Goal: Task Accomplishment & Management: Manage account settings

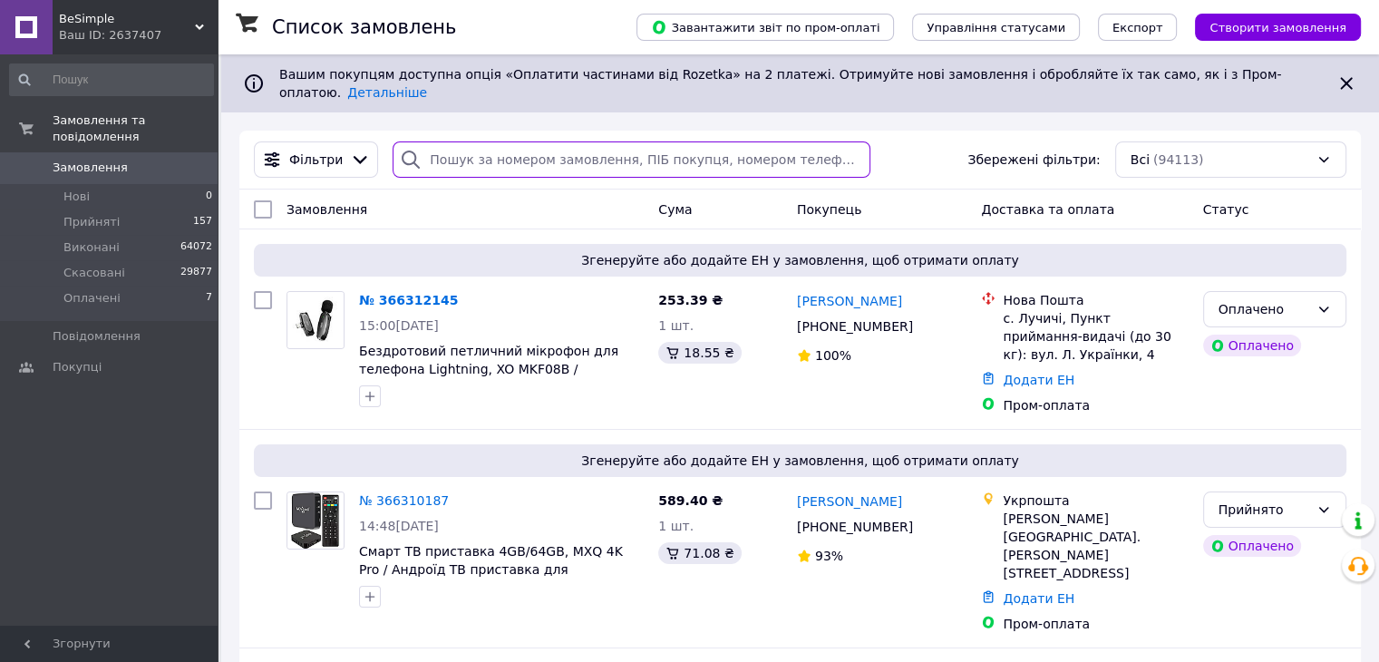
click at [513, 150] on input "search" at bounding box center [632, 159] width 478 height 36
paste input "366187631"
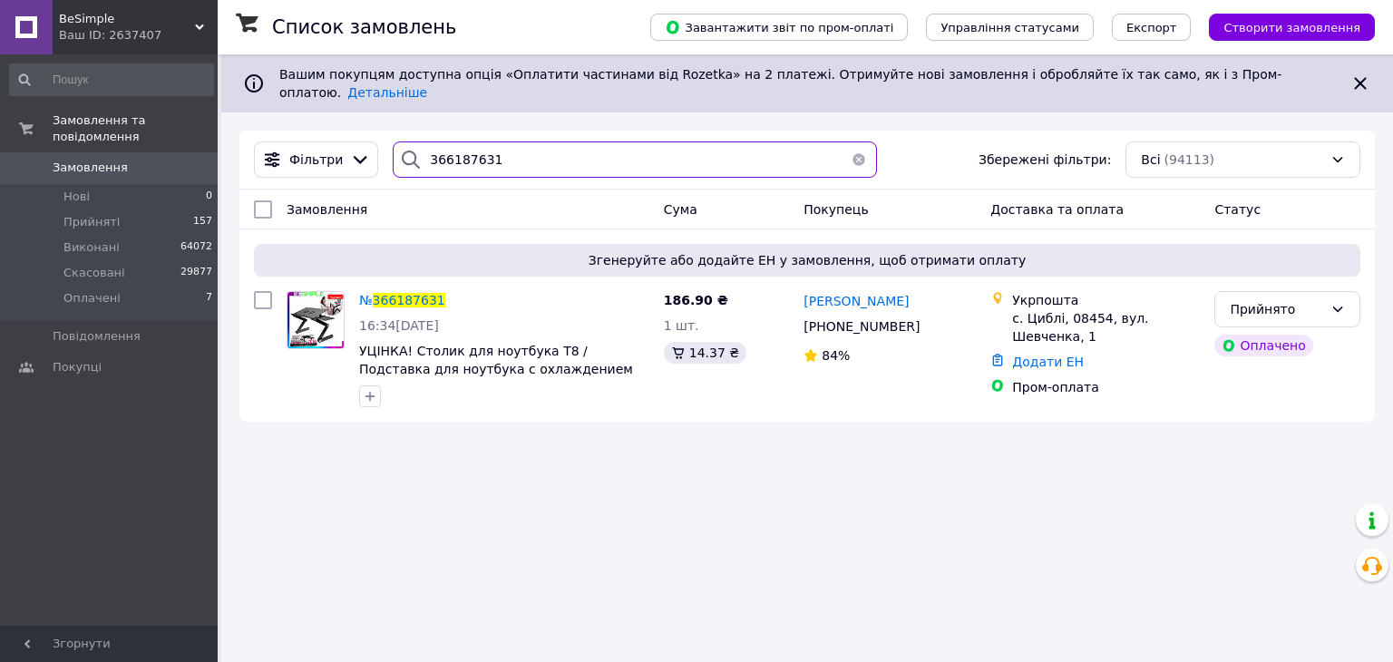
type input "366187631"
click at [162, 23] on span "BeSimple" at bounding box center [127, 19] width 136 height 16
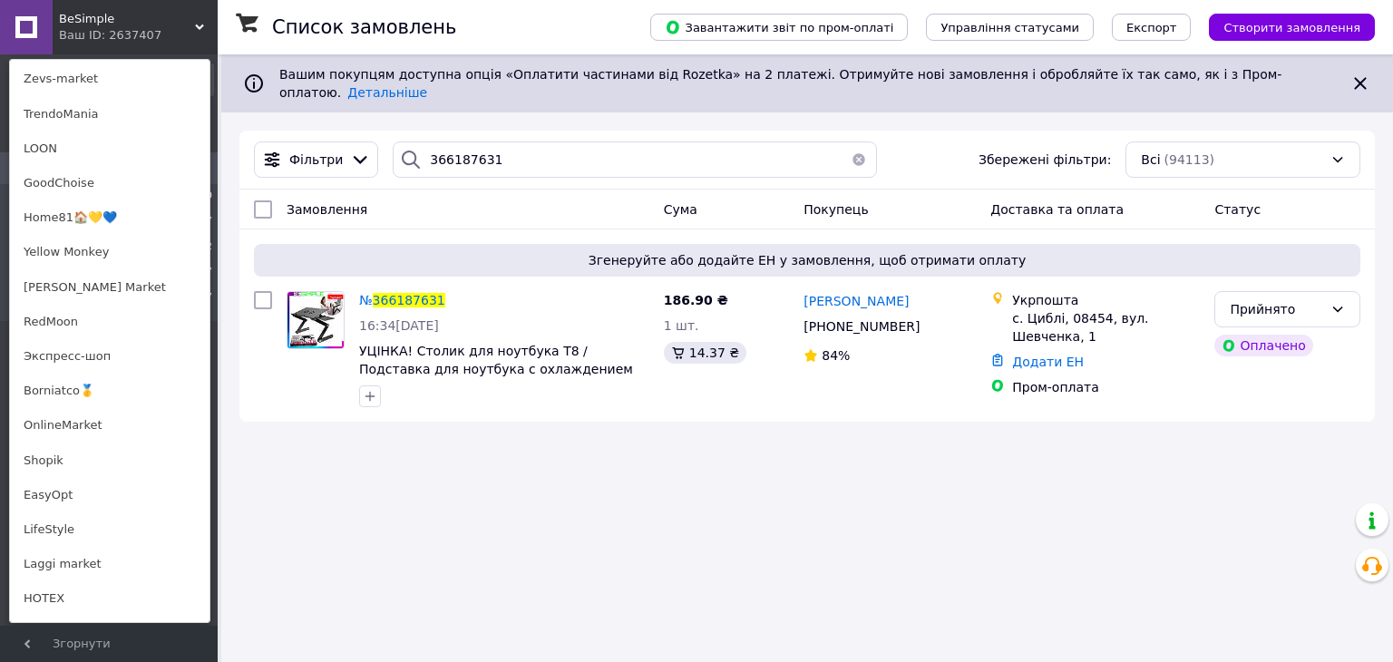
scroll to position [966, 0]
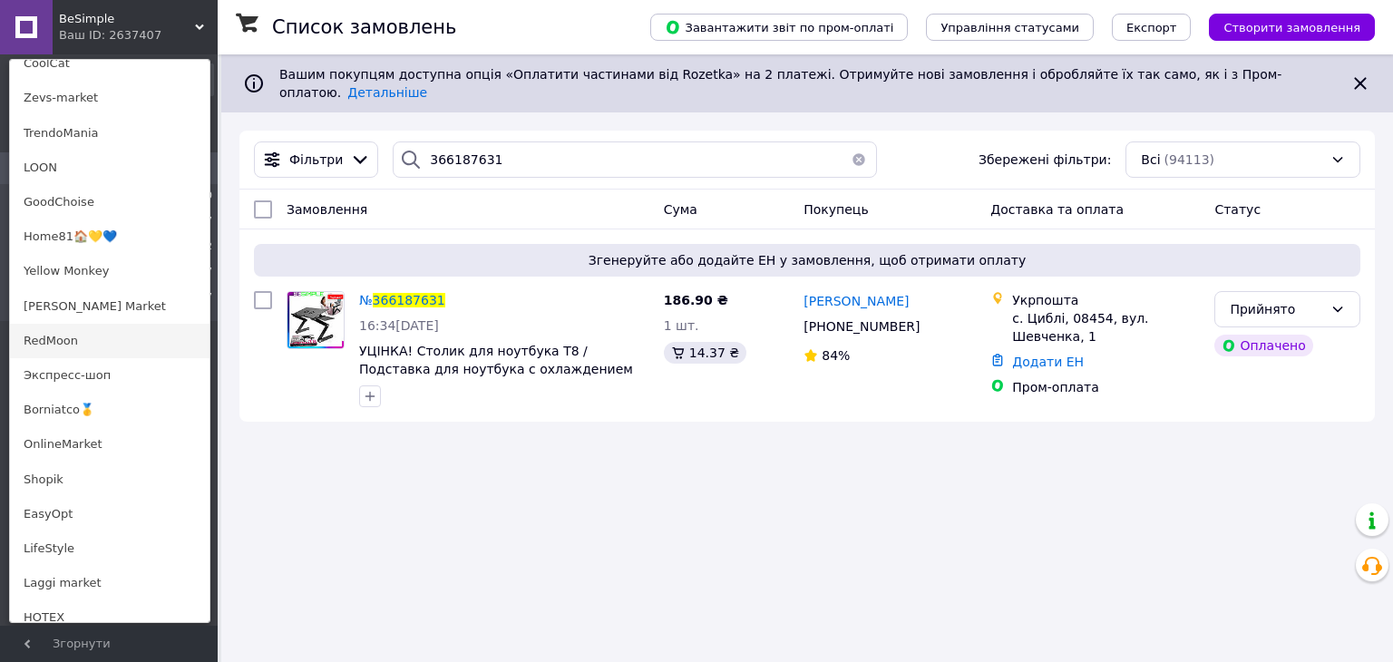
click at [98, 353] on link "RedMoon" at bounding box center [109, 341] width 199 height 34
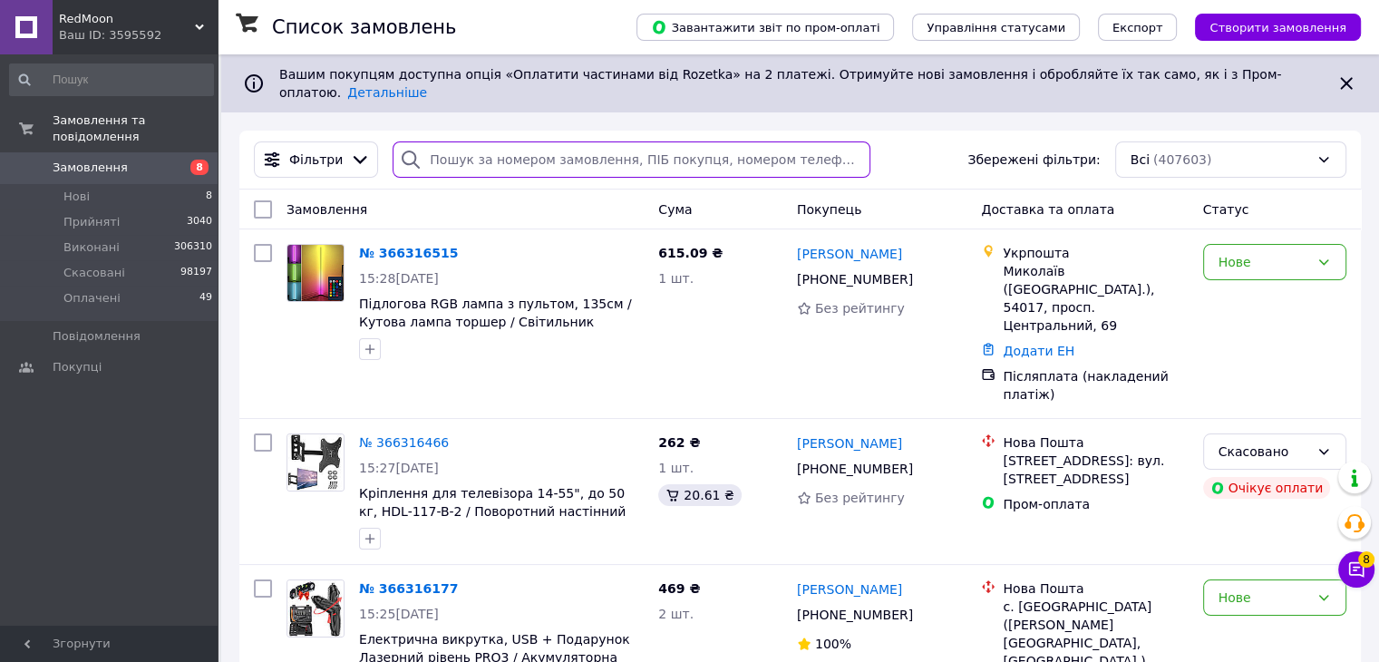
click at [438, 147] on input "search" at bounding box center [632, 159] width 478 height 36
paste input "366202122"
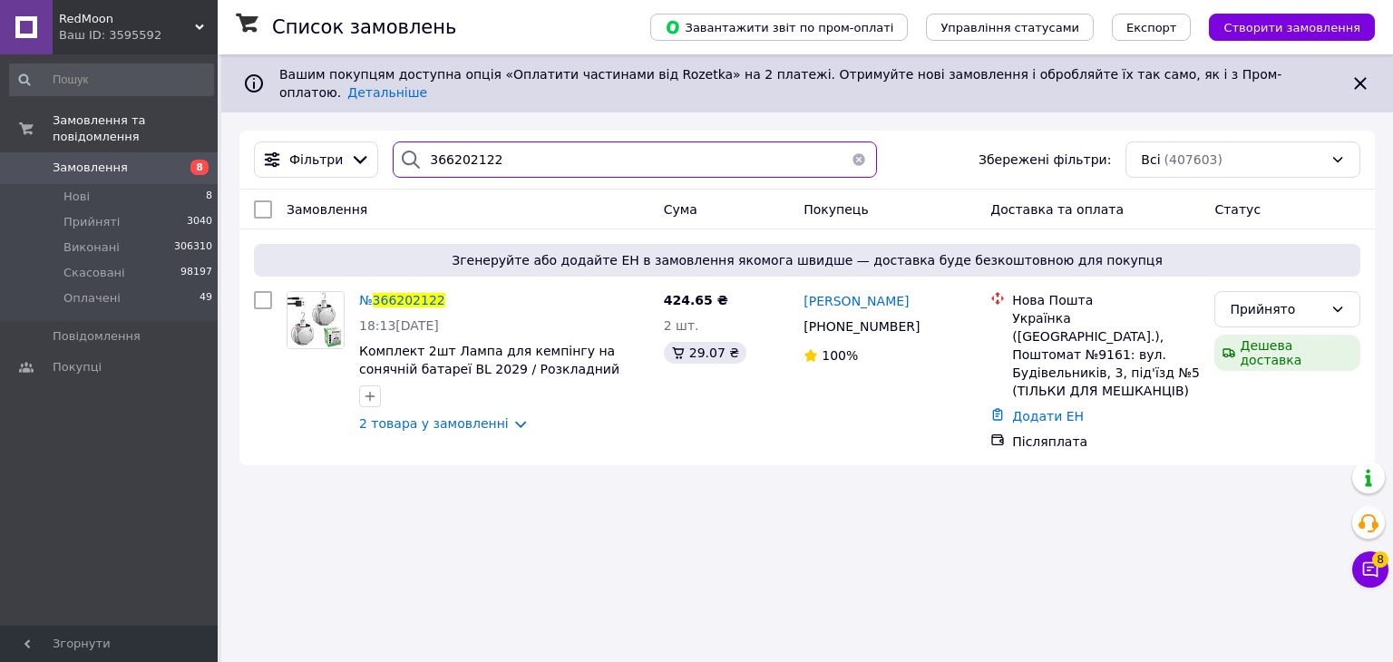
type input "366202122"
click at [421, 293] on span "366202122" at bounding box center [409, 300] width 73 height 15
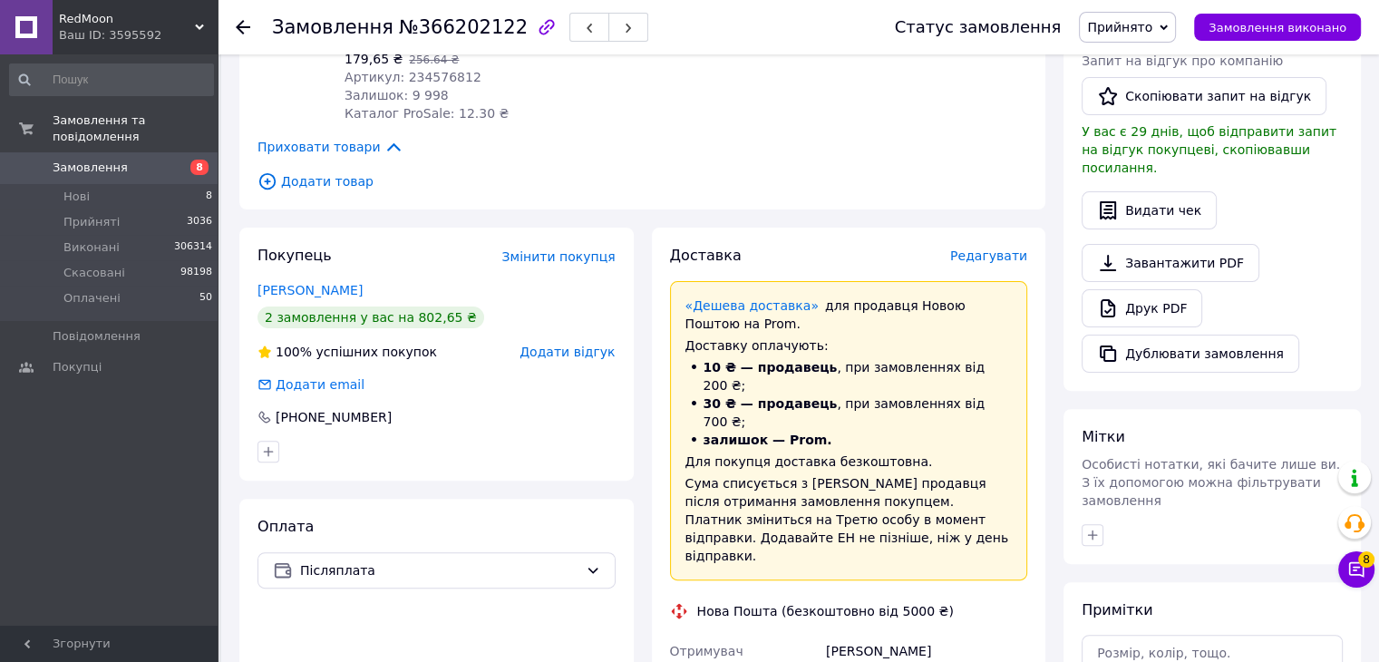
scroll to position [1057, 0]
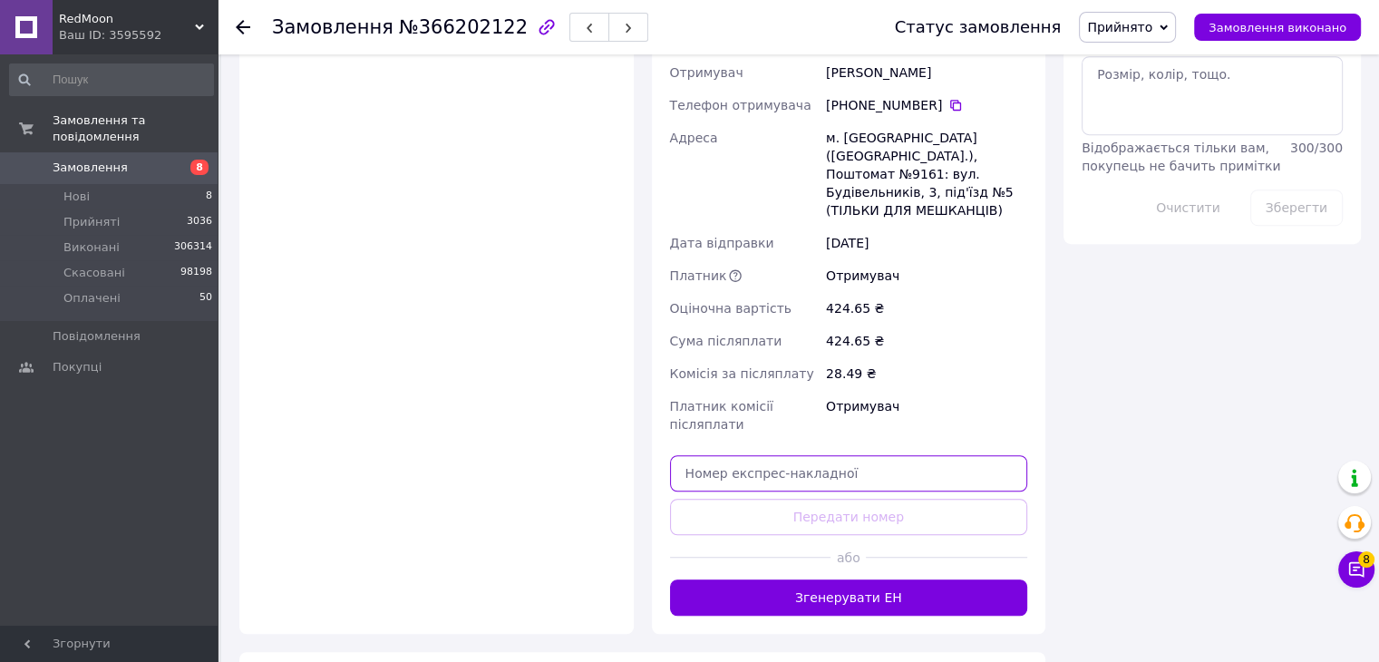
click at [809, 455] on input "text" at bounding box center [849, 473] width 358 height 36
paste input "20451269138590"
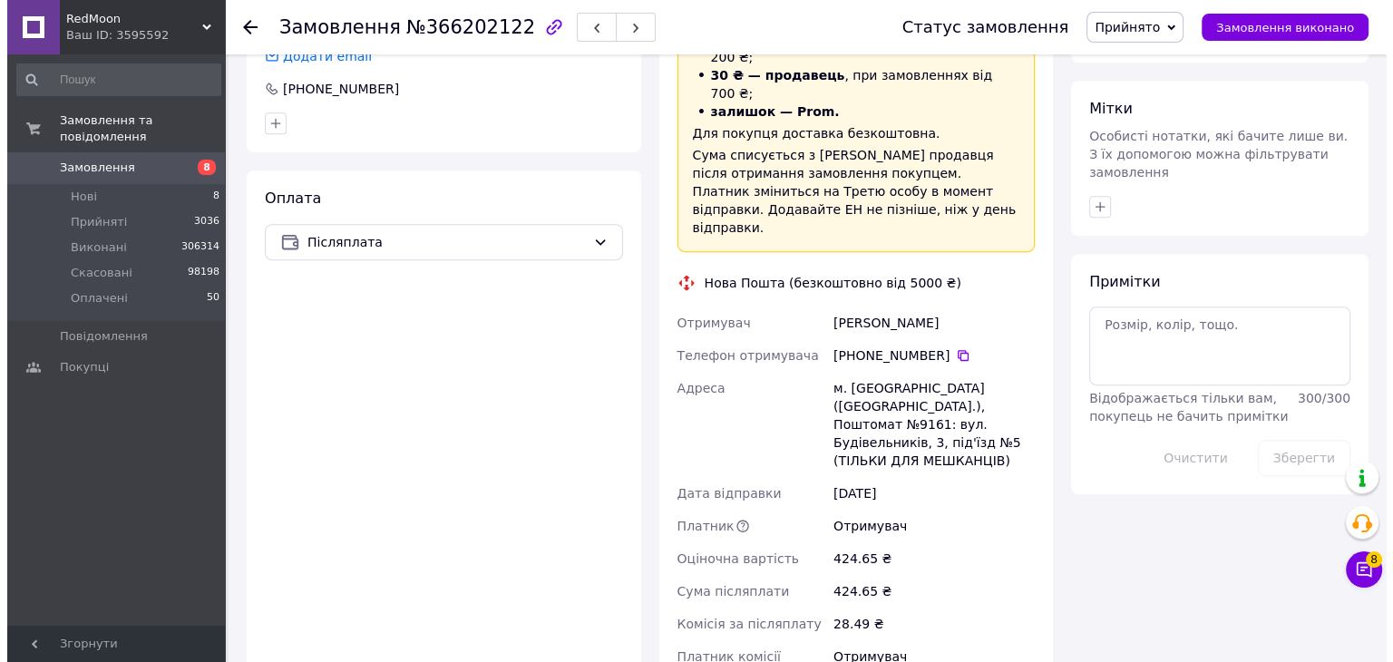
scroll to position [654, 0]
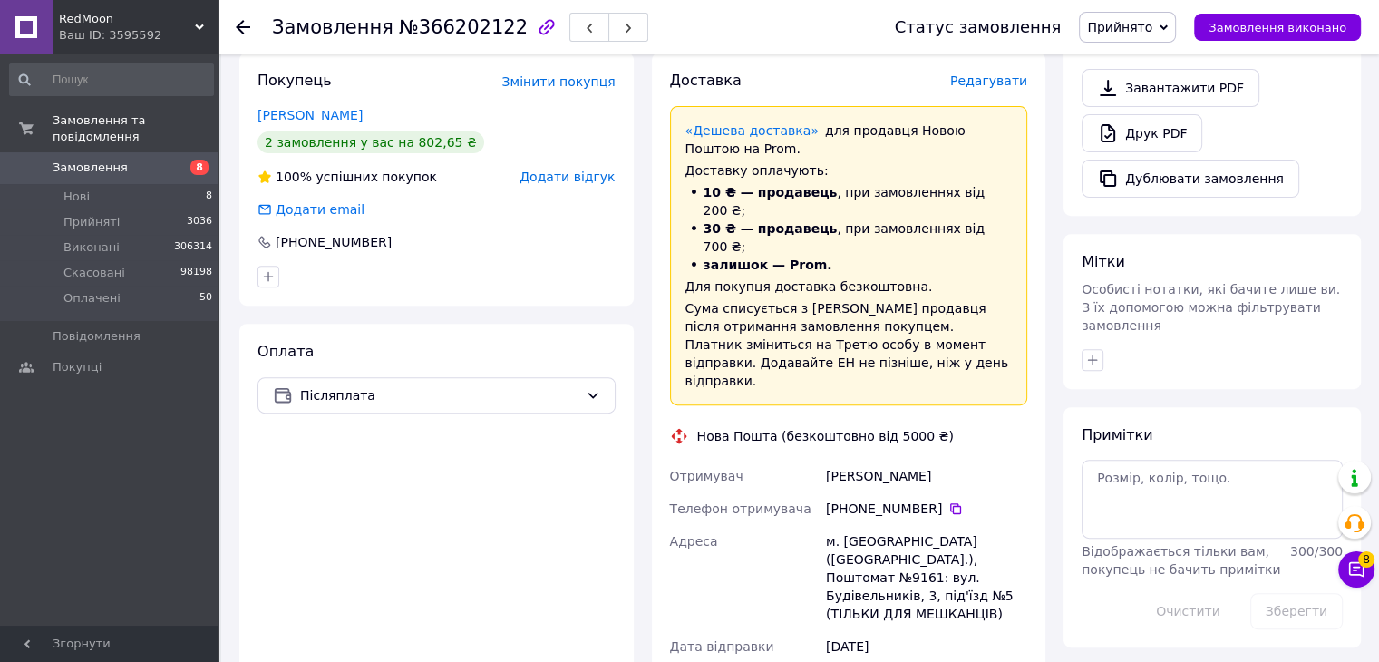
type input "20451269138590"
click at [1009, 73] on span "Редагувати" at bounding box center [988, 80] width 77 height 15
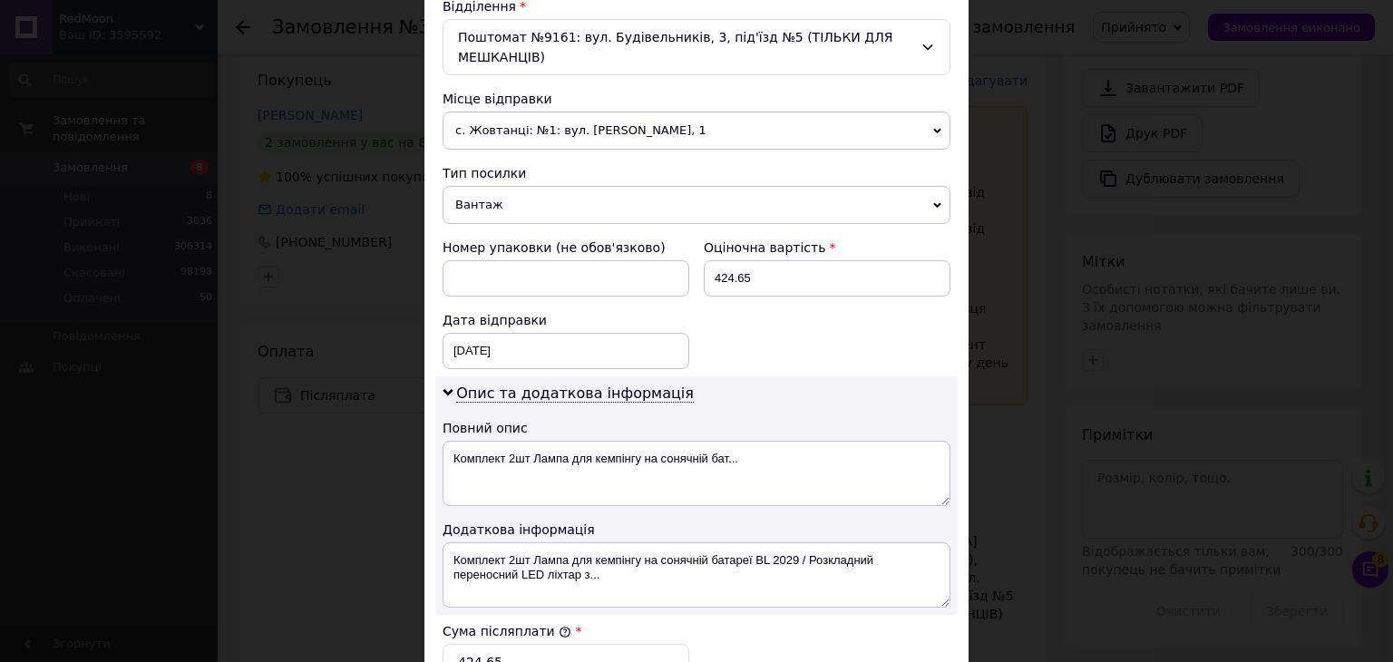
scroll to position [938, 0]
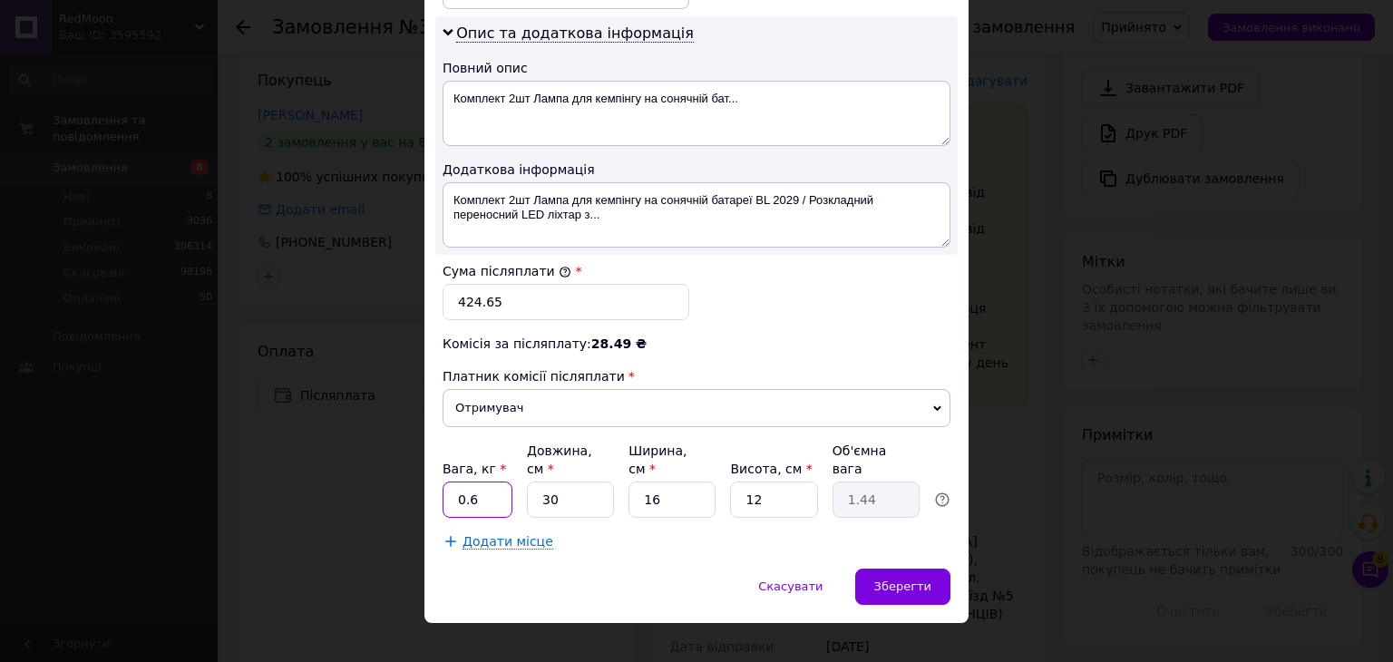
click at [475, 481] on input "0.6" at bounding box center [477, 499] width 70 height 36
type input "5"
click at [579, 481] on input "30" at bounding box center [570, 499] width 87 height 36
type input "4"
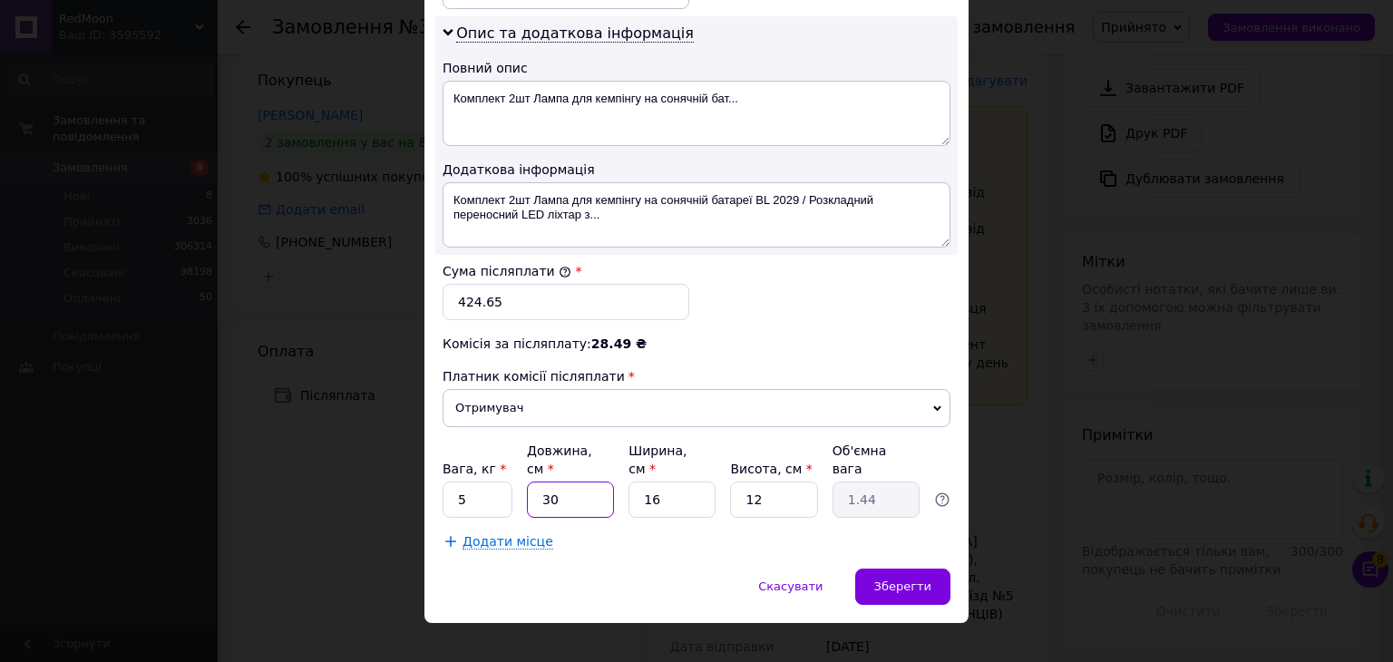
type input "0.19"
click at [579, 481] on input "4" at bounding box center [570, 499] width 87 height 36
type input "40"
type input "1.92"
type input "40"
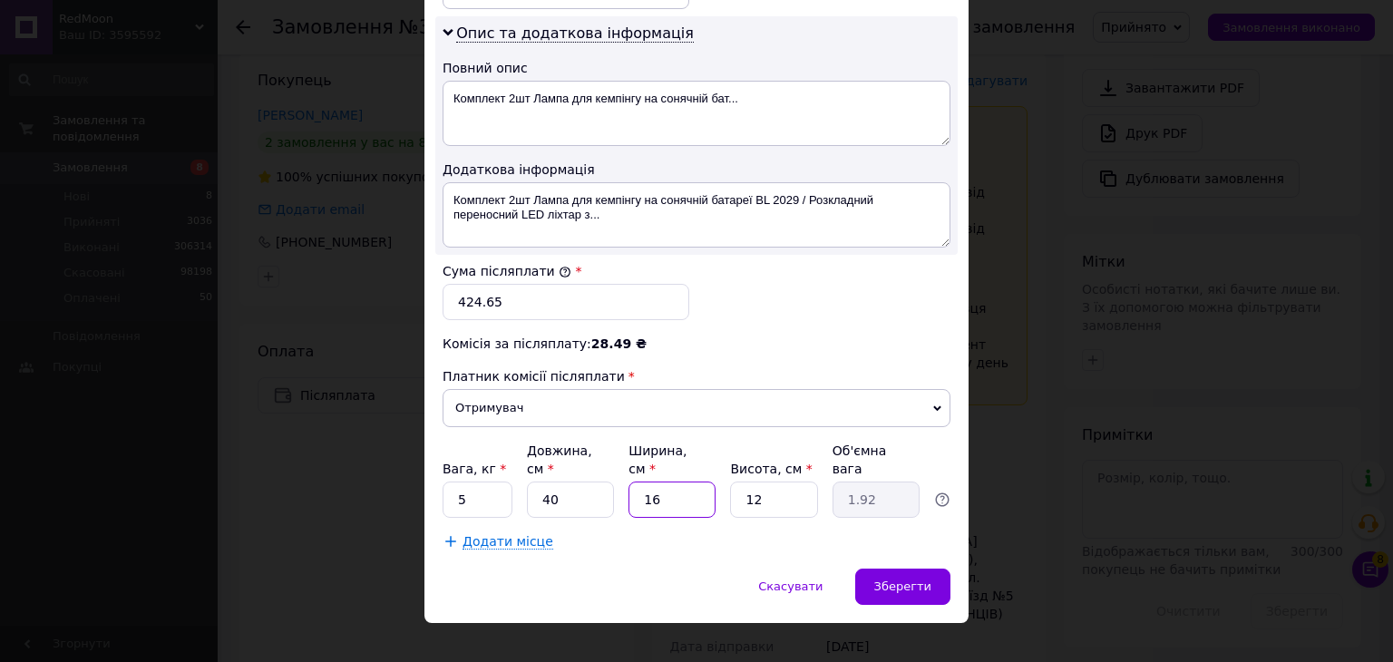
click at [662, 481] on input "16" at bounding box center [671, 499] width 87 height 36
type input "2"
type input "0.24"
type input "24"
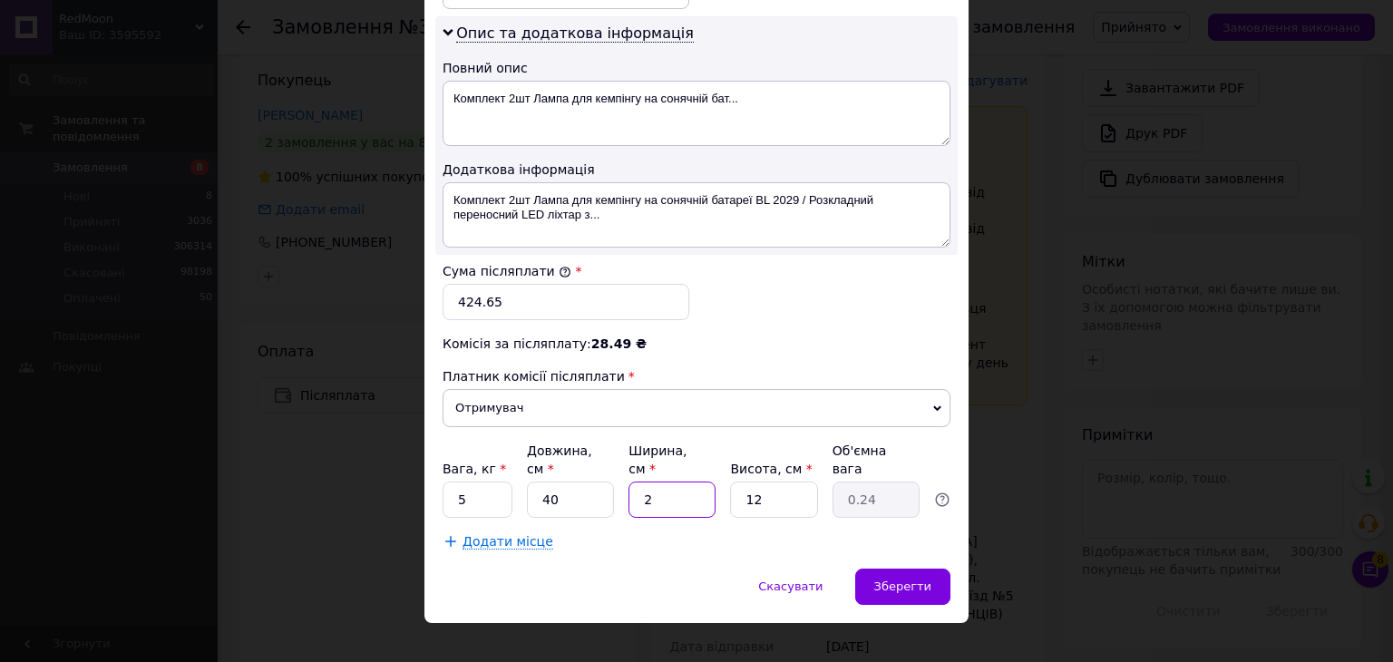
type input "2.88"
type input "24"
click at [805, 481] on input "12" at bounding box center [773, 499] width 87 height 36
type input "2"
type input "0.48"
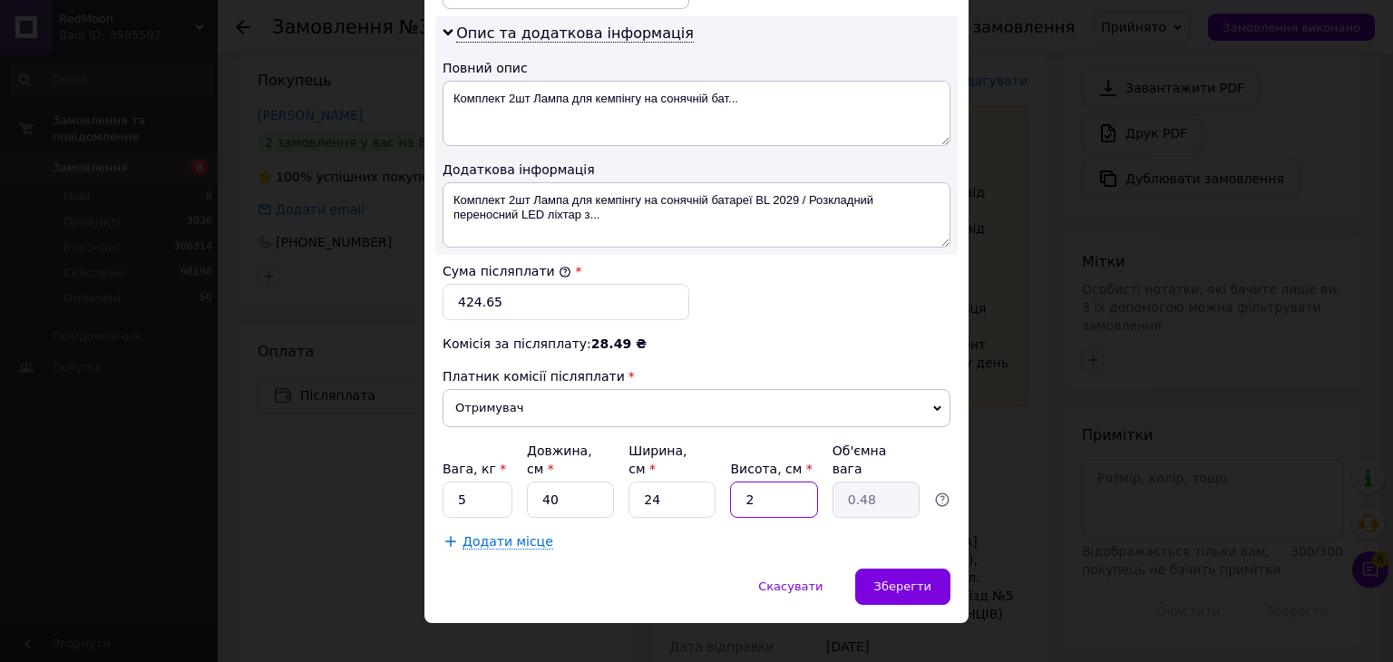
click at [805, 481] on input "2" at bounding box center [773, 499] width 87 height 36
type input "20"
type input "4.8"
type input "20"
click at [505, 286] on input "424.65" at bounding box center [565, 302] width 247 height 36
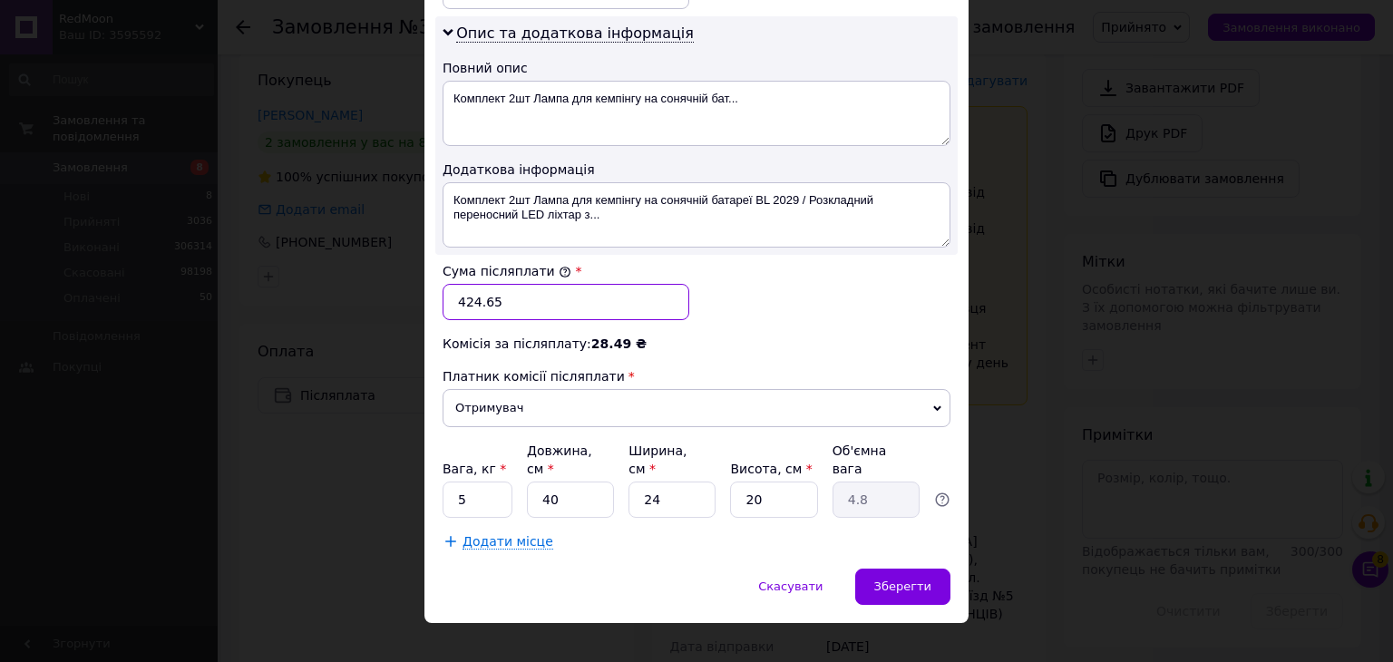
click at [505, 286] on input "424.65" at bounding box center [565, 302] width 247 height 36
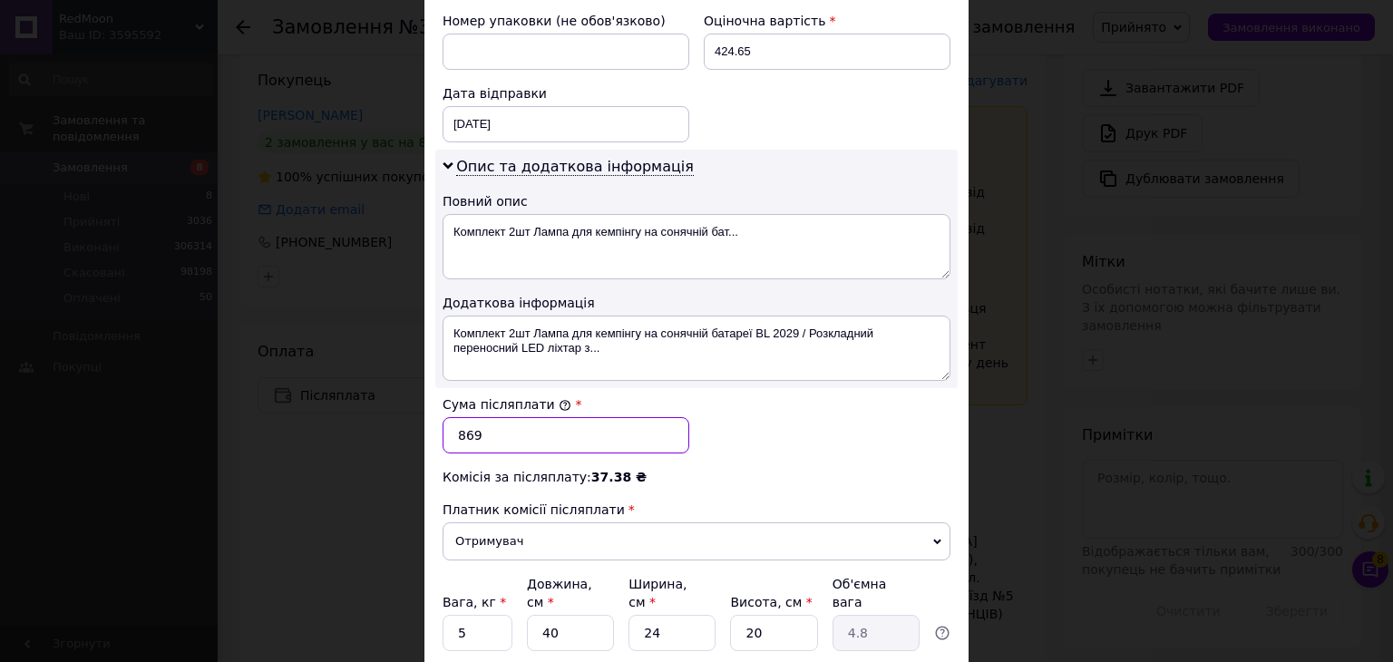
scroll to position [666, 0]
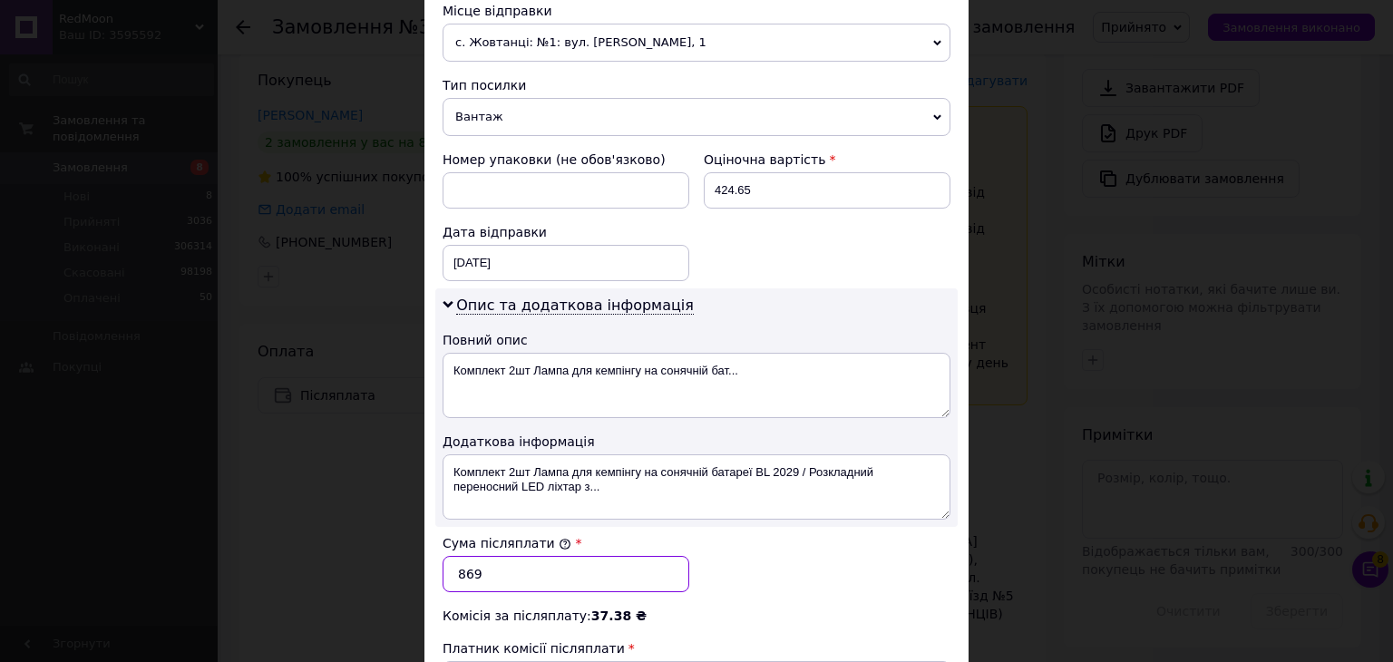
type input "869"
click at [841, 204] on div "Оціночна вартість 424.65" at bounding box center [826, 179] width 261 height 73
click at [789, 180] on input "424.65" at bounding box center [827, 190] width 247 height 36
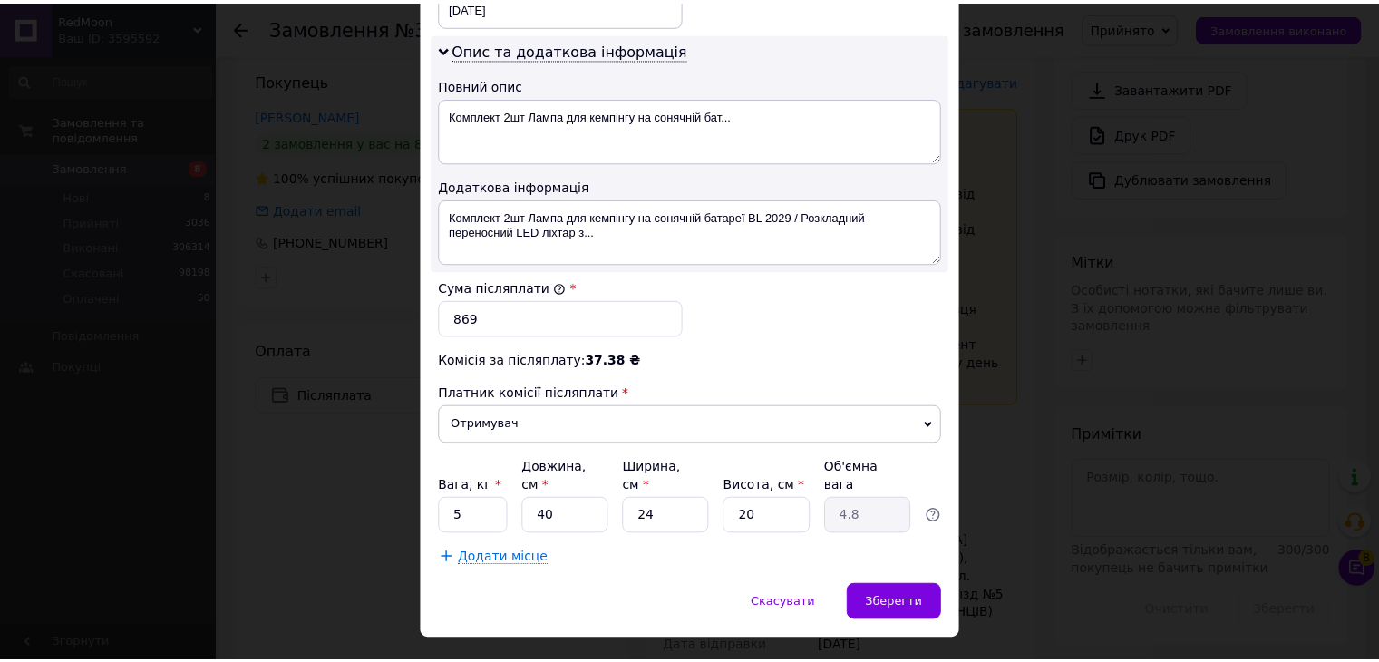
scroll to position [938, 0]
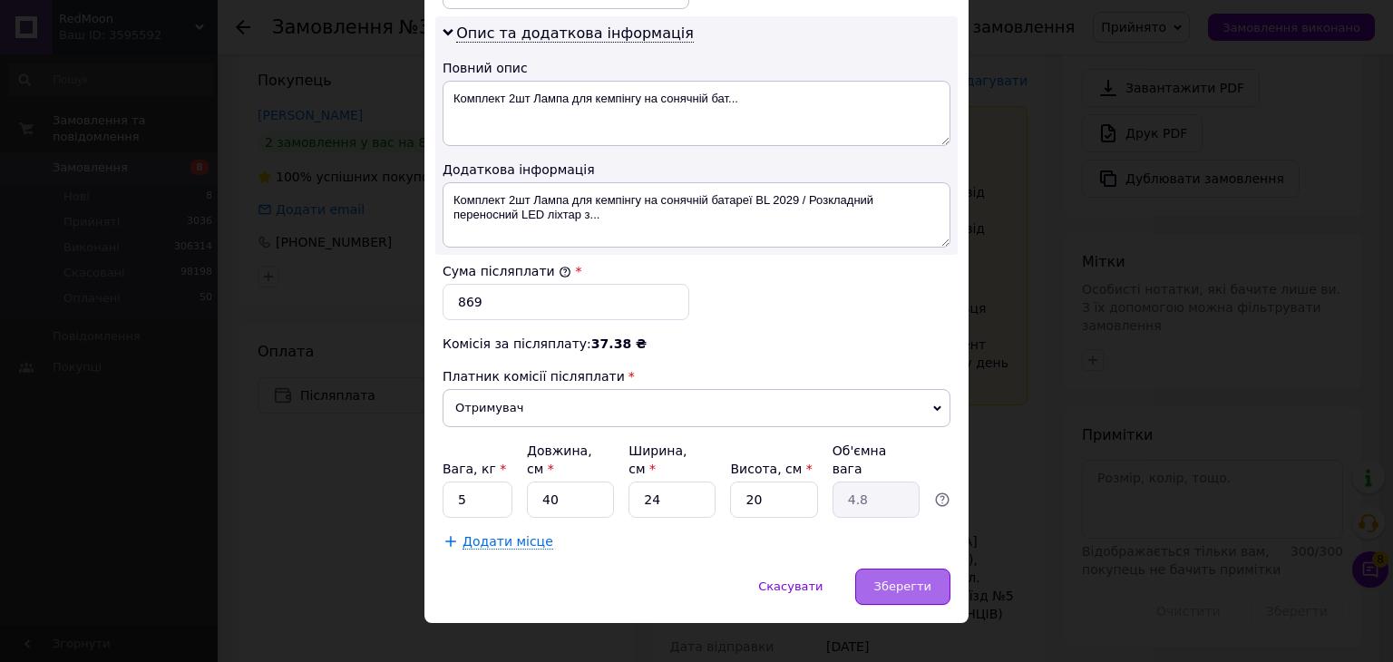
type input "869"
click at [915, 579] on span "Зберегти" at bounding box center [902, 586] width 57 height 14
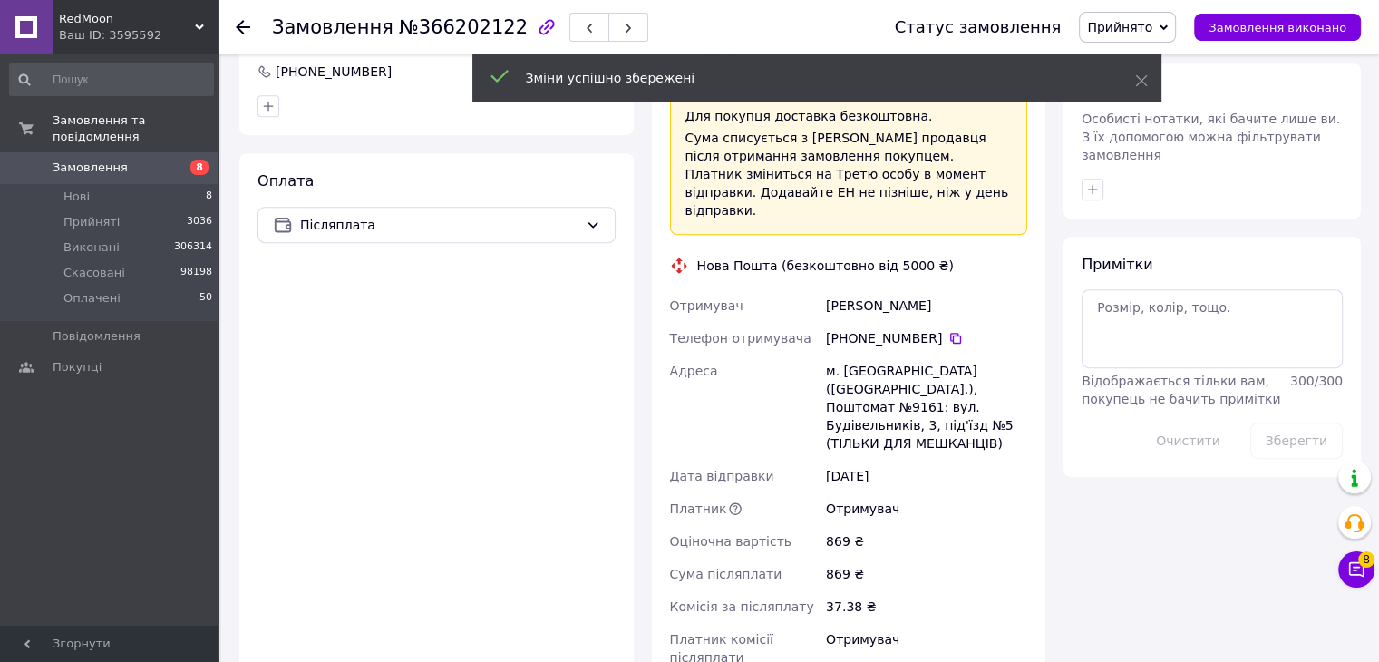
scroll to position [903, 0]
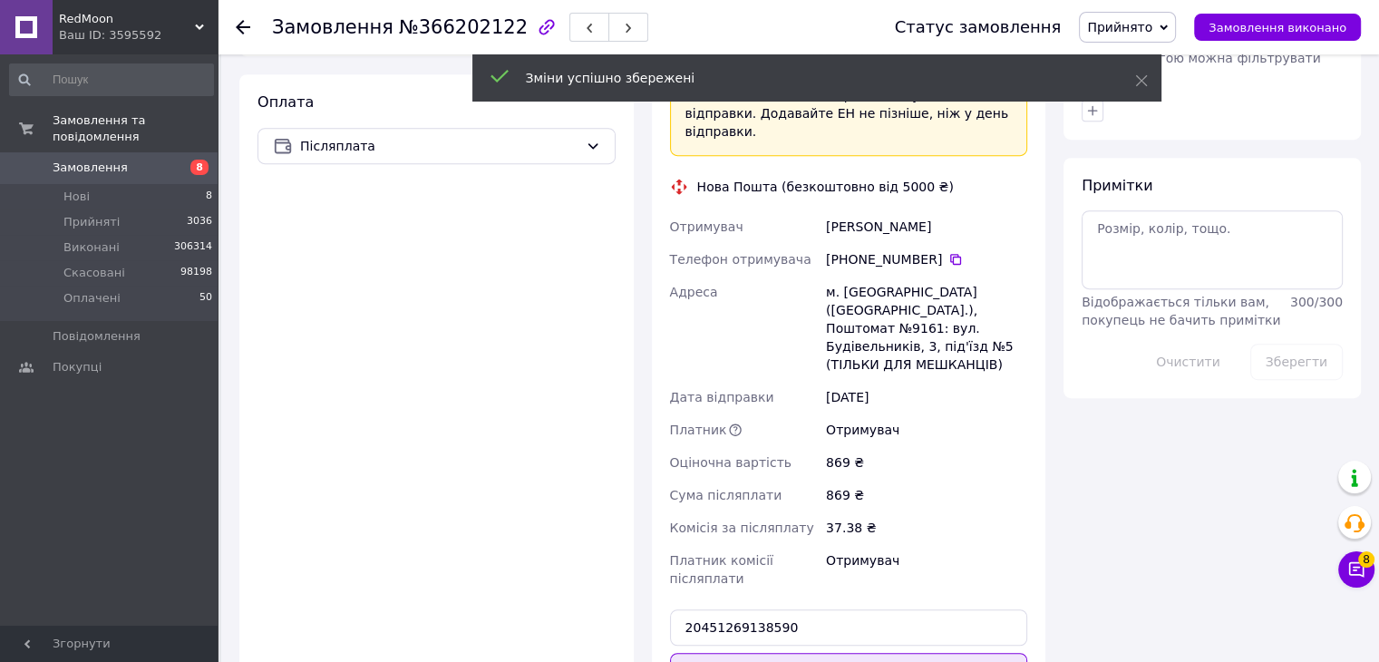
click at [894, 653] on button "Передати номер" at bounding box center [849, 671] width 358 height 36
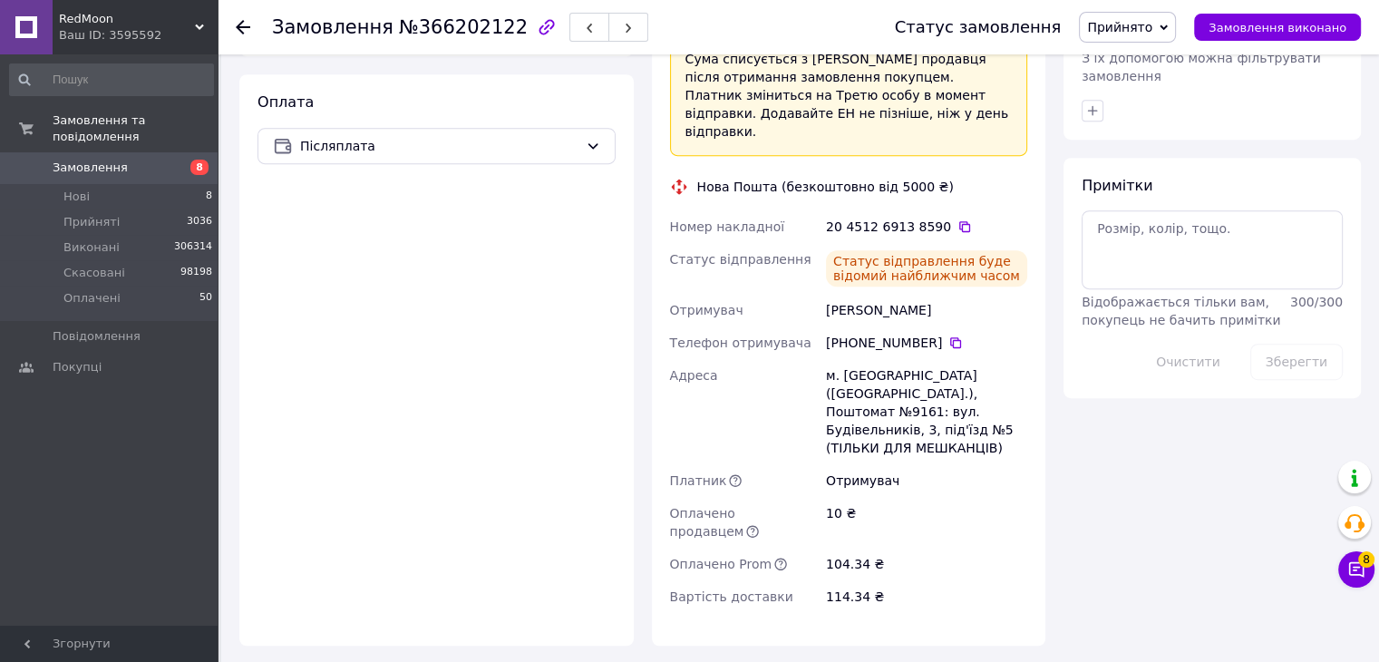
click at [137, 40] on div "Ваш ID: 3595592" at bounding box center [138, 35] width 159 height 16
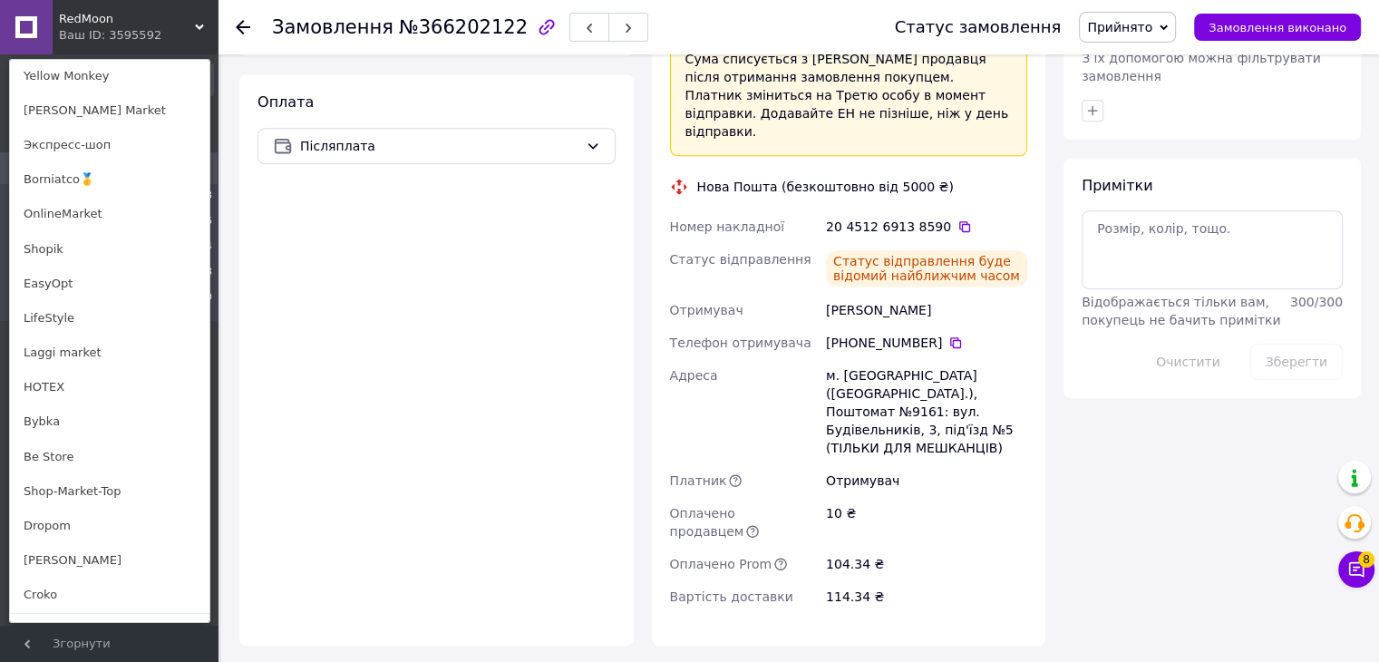
scroll to position [1257, 0]
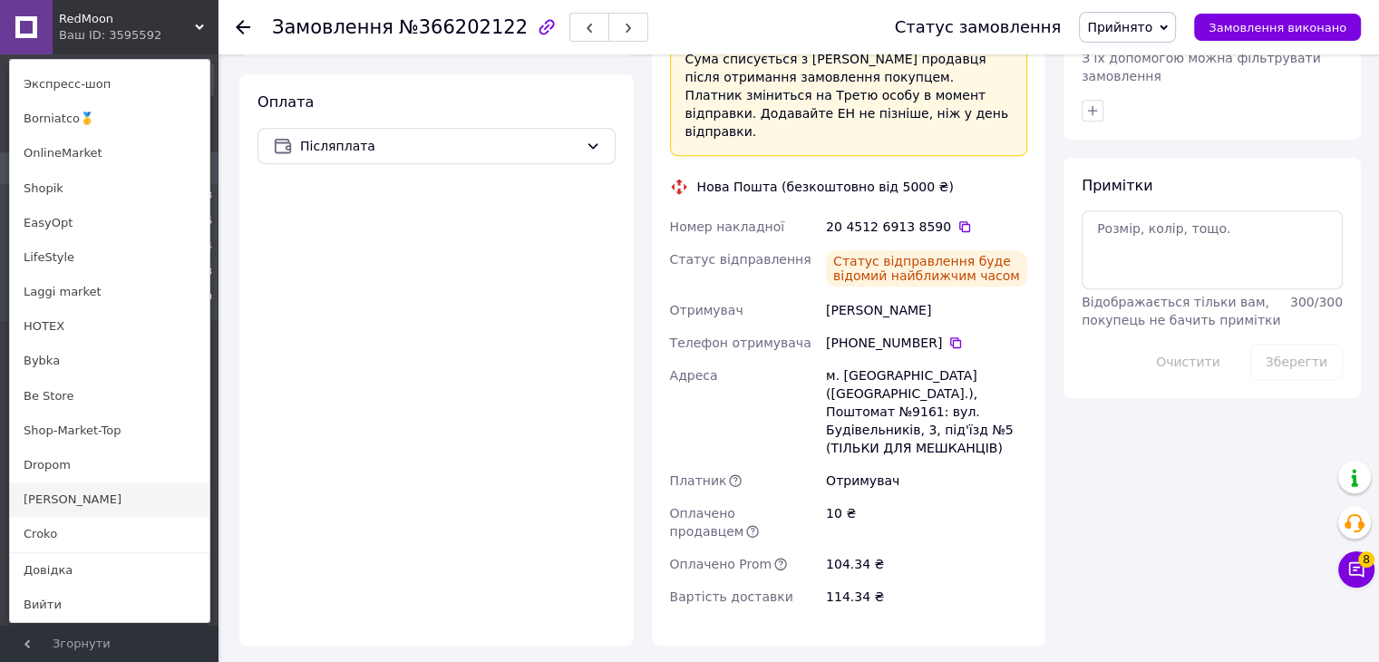
click at [60, 504] on link "[PERSON_NAME]" at bounding box center [109, 499] width 199 height 34
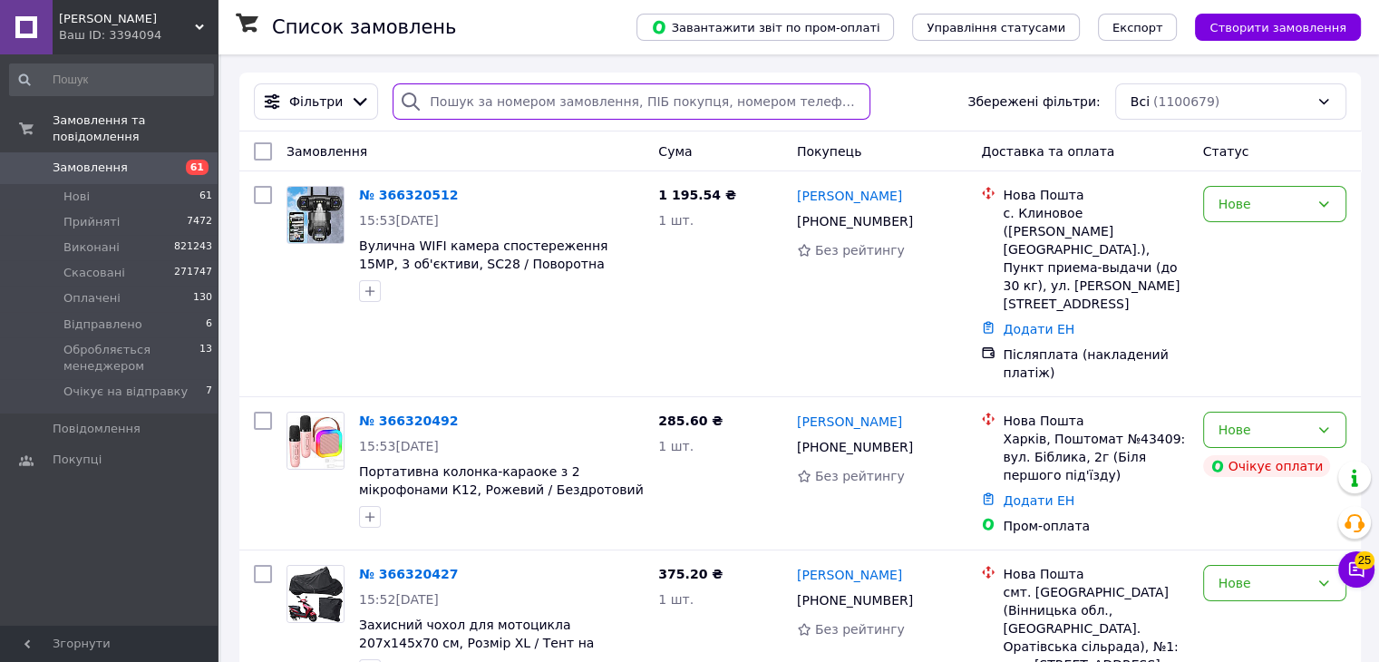
click at [463, 117] on input "search" at bounding box center [632, 101] width 478 height 36
paste input "366198552"
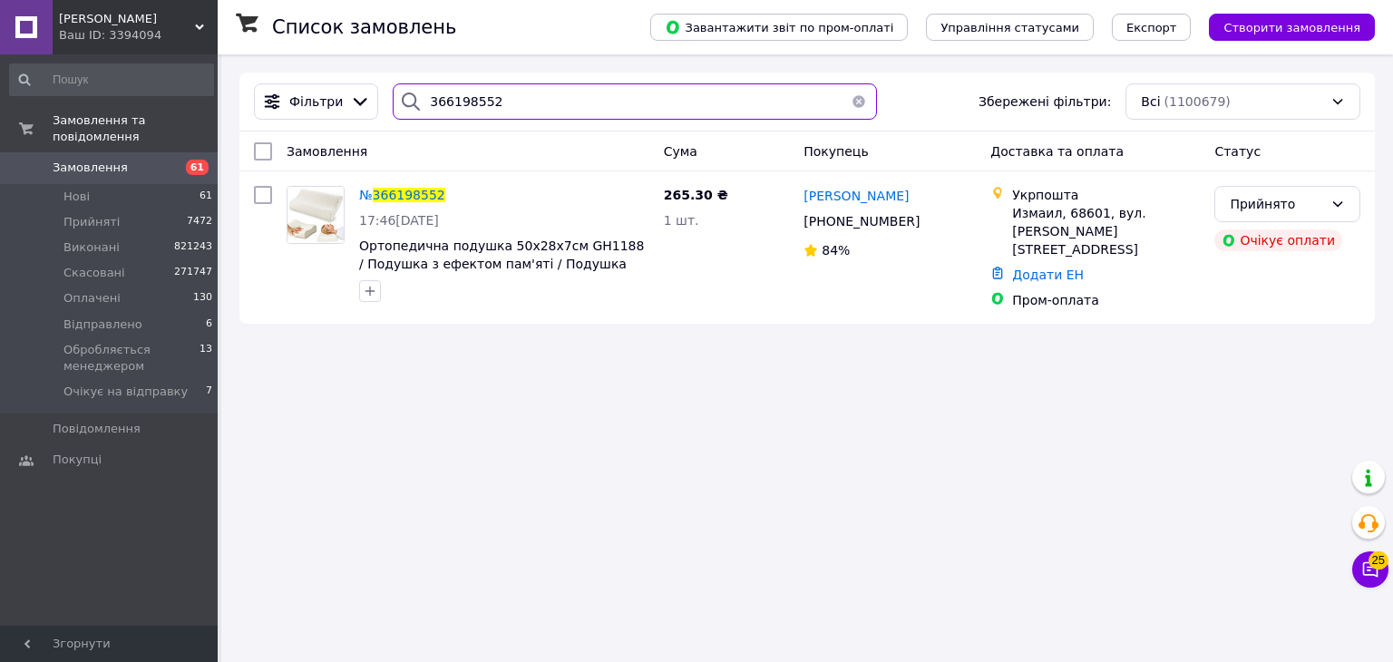
type input "366198552"
